Goal: Information Seeking & Learning: Check status

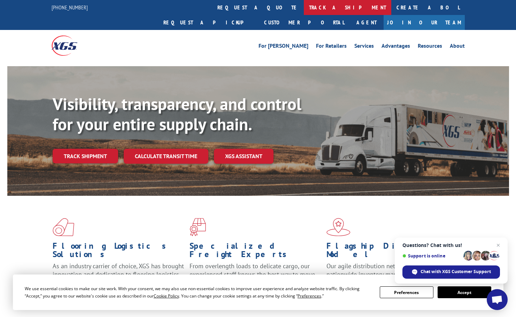
click at [304, 11] on link "track a shipment" at bounding box center [347, 7] width 87 height 15
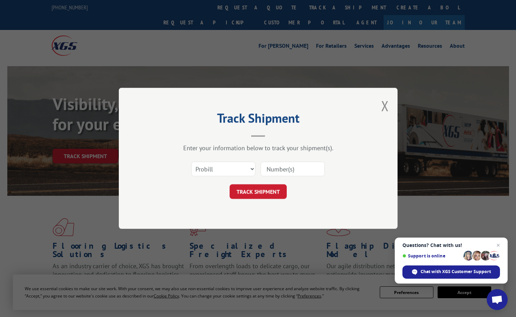
drag, startPoint x: 298, startPoint y: 170, endPoint x: 289, endPoint y: 172, distance: 9.0
click at [298, 170] on input at bounding box center [292, 169] width 64 height 15
paste input "17496324"
type input "17496324"
click at [266, 189] on button "TRACK SHIPMENT" at bounding box center [257, 192] width 57 height 15
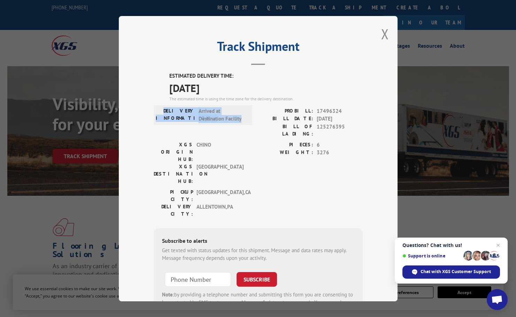
drag, startPoint x: 171, startPoint y: 111, endPoint x: 241, endPoint y: 86, distance: 74.9
click at [248, 120] on div "DELIVERY INFORMATION: Arrived at Destination Facility" at bounding box center [203, 115] width 98 height 20
copy div "DELIVERY INFORMATION: Arrived at Destination Facility"
